Goal: Find specific page/section: Find specific page/section

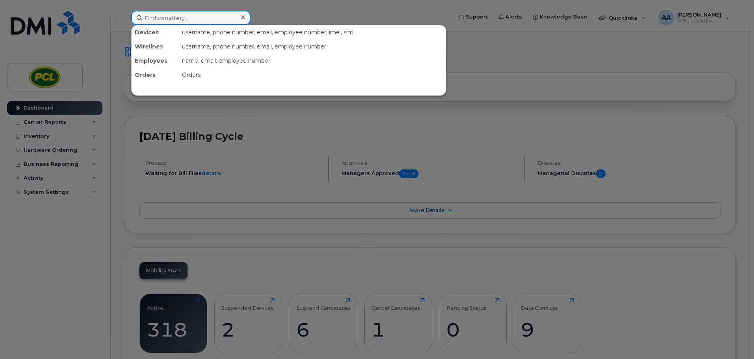
click at [164, 19] on input at bounding box center [190, 18] width 119 height 14
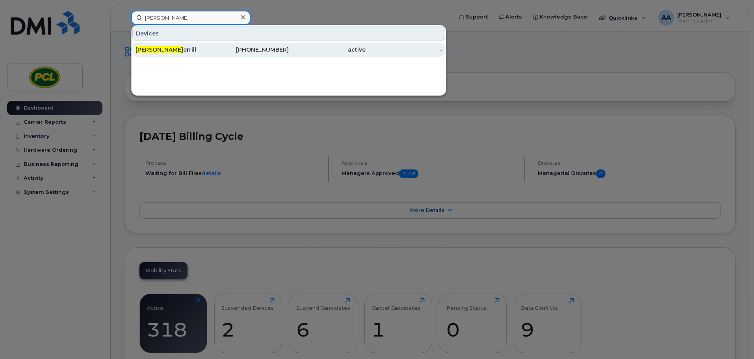
type input "[PERSON_NAME]"
click at [252, 50] on div "403-369-5786" at bounding box center [250, 50] width 77 height 8
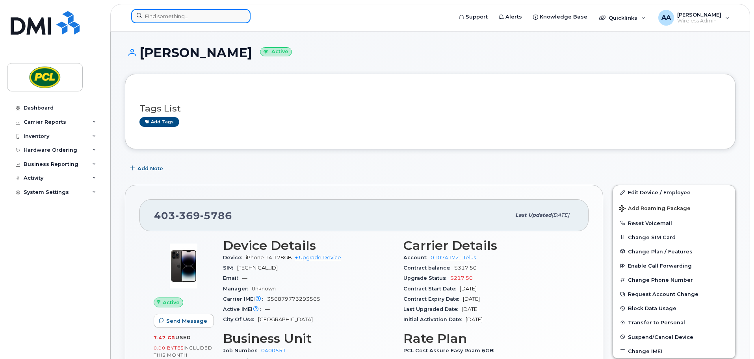
click at [184, 16] on input at bounding box center [190, 16] width 119 height 14
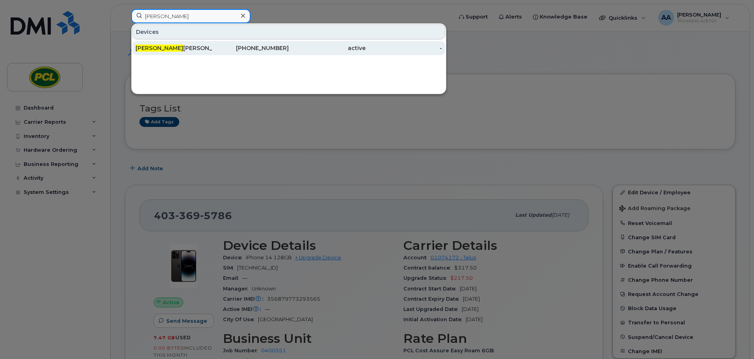
type input "morgan t"
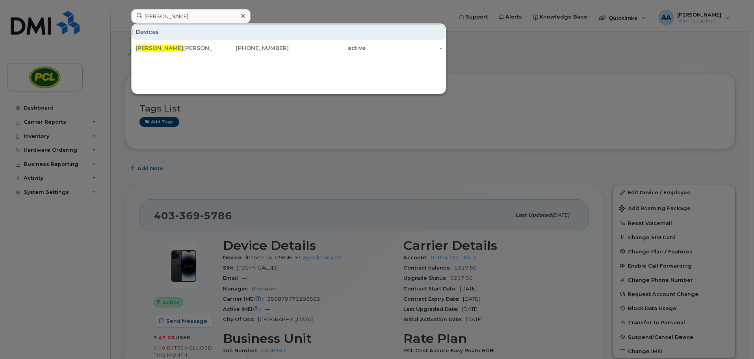
drag, startPoint x: 170, startPoint y: 45, endPoint x: 35, endPoint y: 168, distance: 182.2
click at [170, 45] on div "Morgan T aylor" at bounding box center [174, 48] width 77 height 8
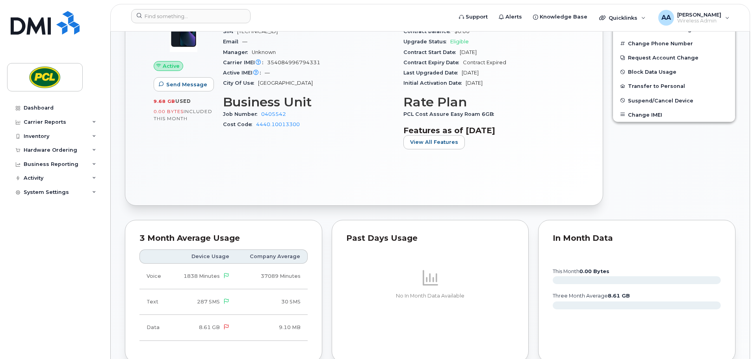
scroll to position [39, 0]
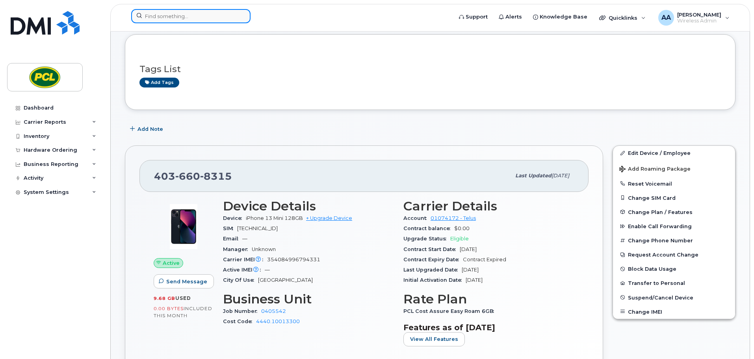
click at [168, 16] on input at bounding box center [190, 16] width 119 height 14
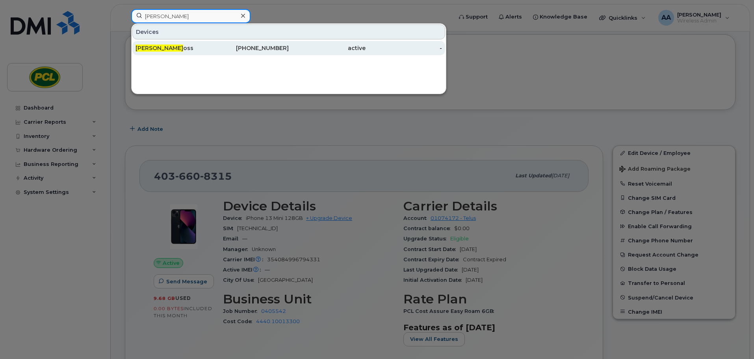
type input "alan r"
click at [156, 50] on div "Alan R oss" at bounding box center [174, 48] width 77 height 8
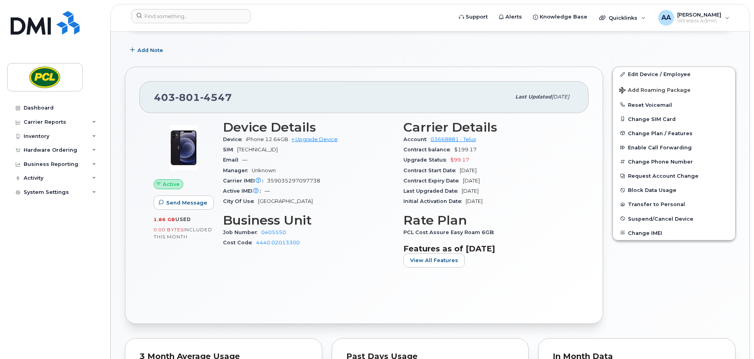
scroll to position [158, 0]
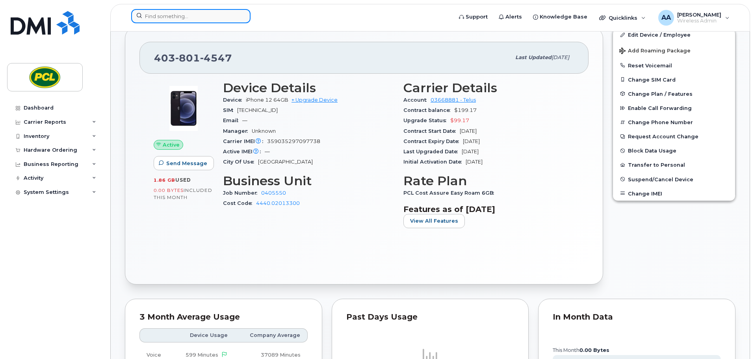
click at [202, 18] on input at bounding box center [190, 16] width 119 height 14
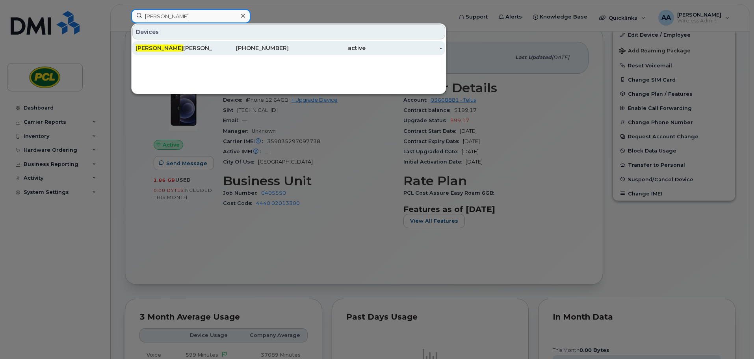
type input "walter"
click at [180, 48] on div "Walter Fabian Reyes" at bounding box center [174, 48] width 77 height 8
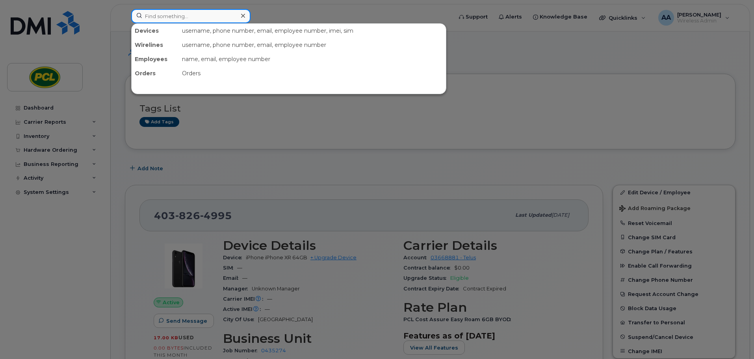
click at [176, 14] on input at bounding box center [190, 16] width 119 height 14
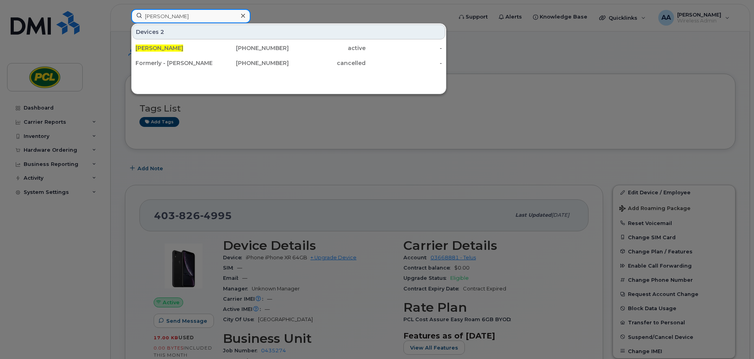
click at [183, 18] on input "chris lee" at bounding box center [190, 16] width 119 height 14
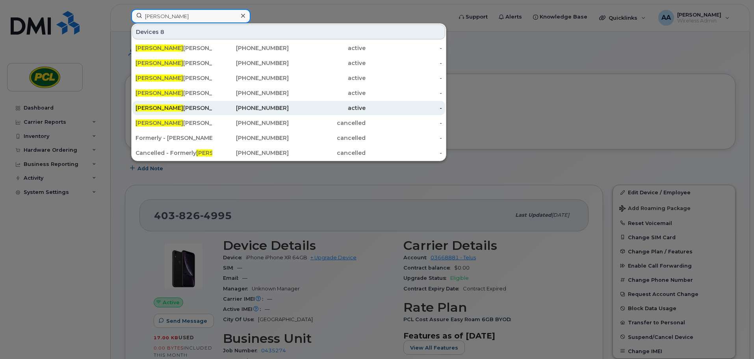
type input "chris"
click at [177, 107] on div "Chris Henderson - Tablet" at bounding box center [174, 108] width 77 height 8
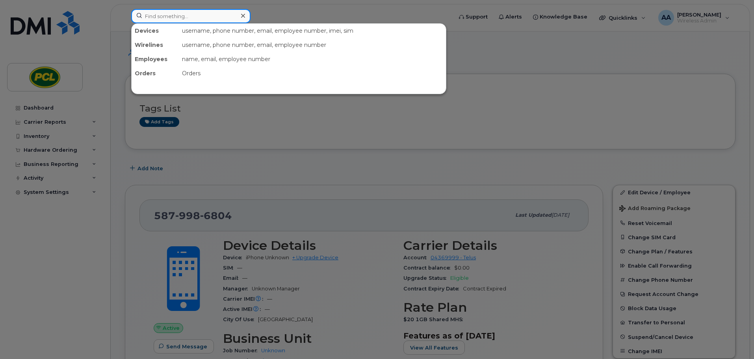
click at [171, 15] on input at bounding box center [190, 16] width 119 height 14
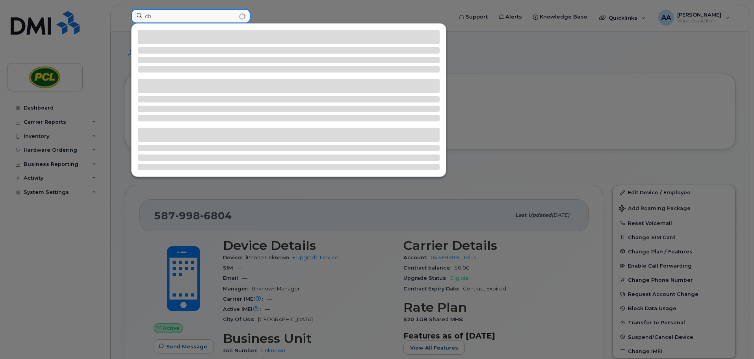
type input "c"
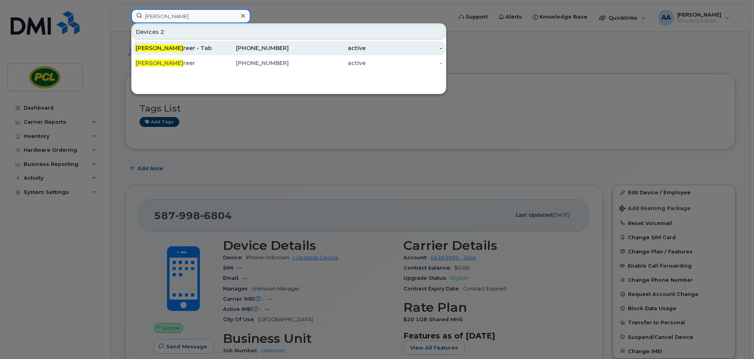
type input "jared g"
click at [201, 52] on div "Jared G reer - Tablet" at bounding box center [174, 48] width 77 height 8
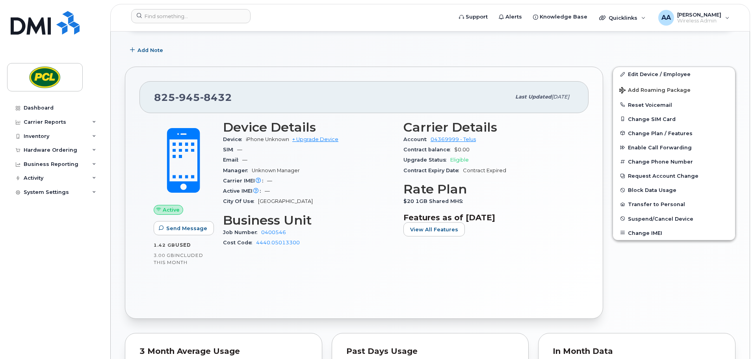
scroll to position [197, 0]
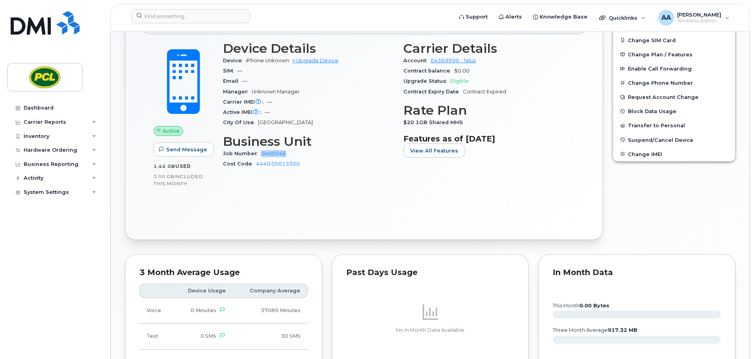
drag, startPoint x: 292, startPoint y: 154, endPoint x: 263, endPoint y: 157, distance: 29.8
click at [263, 157] on div "Job Number 0400546" at bounding box center [308, 154] width 171 height 10
copy link "0400546"
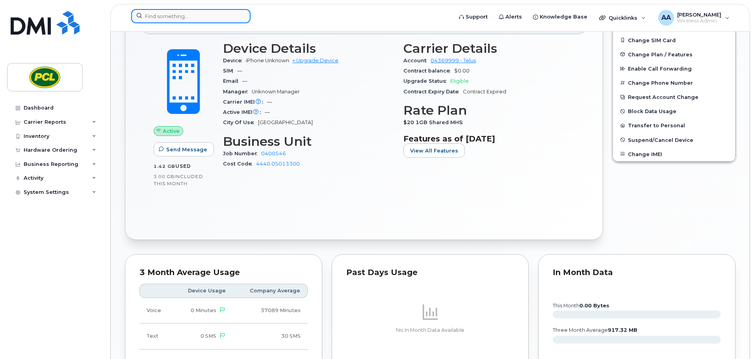
click at [168, 15] on input at bounding box center [190, 16] width 119 height 14
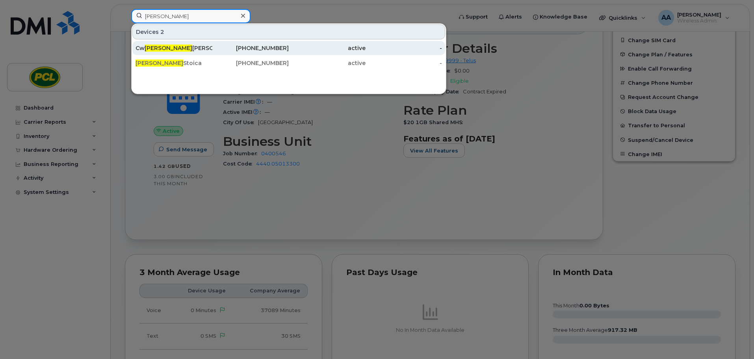
type input "george"
click at [213, 48] on div "587-999-4815" at bounding box center [250, 48] width 77 height 8
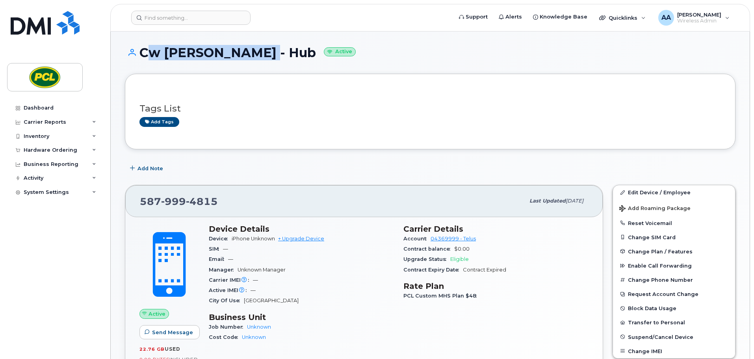
drag, startPoint x: 265, startPoint y: 53, endPoint x: 140, endPoint y: 50, distance: 124.6
click at [140, 50] on h1 "Cw [PERSON_NAME] - Hub Active" at bounding box center [430, 53] width 611 height 14
copy h1 "Cw [PERSON_NAME]"
